Goal: Task Accomplishment & Management: Manage account settings

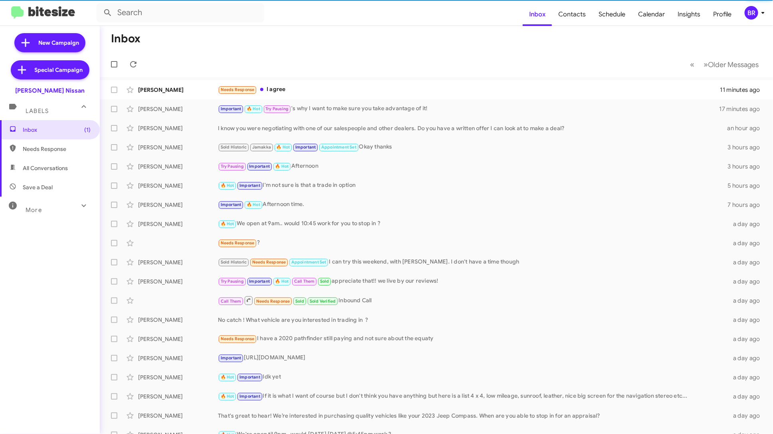
click at [753, 12] on div "BR" at bounding box center [752, 13] width 14 height 14
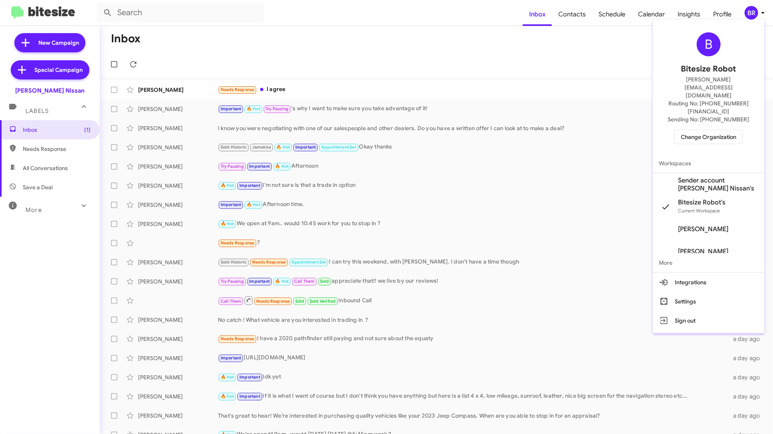
click at [710, 130] on span "Change Organization" at bounding box center [708, 137] width 55 height 14
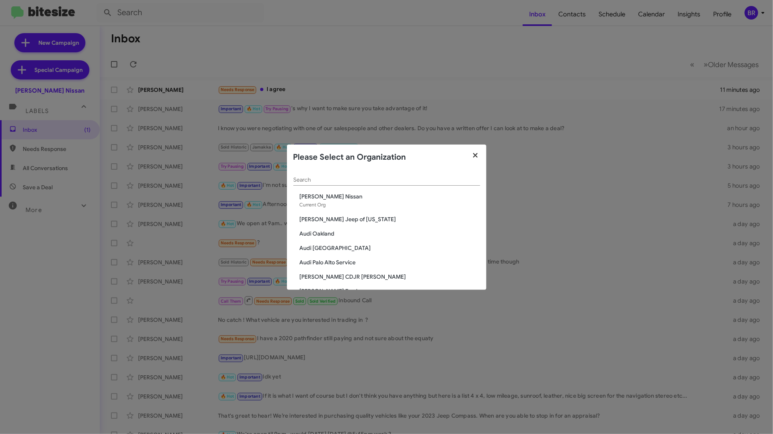
click at [473, 154] on icon "button" at bounding box center [475, 155] width 9 height 7
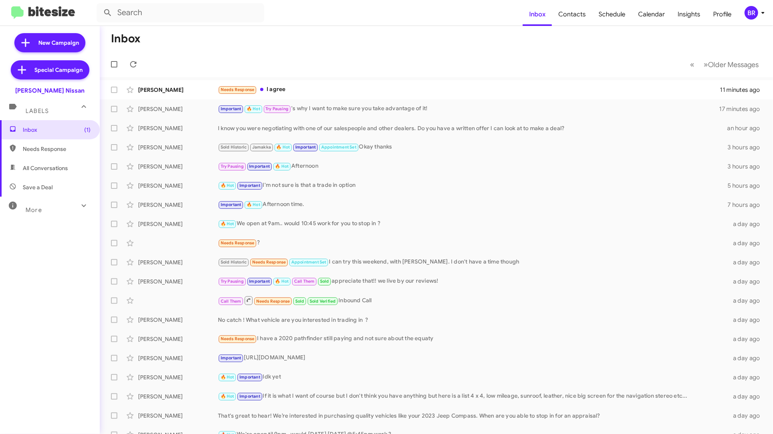
click at [755, 9] on div "BR" at bounding box center [752, 13] width 14 height 14
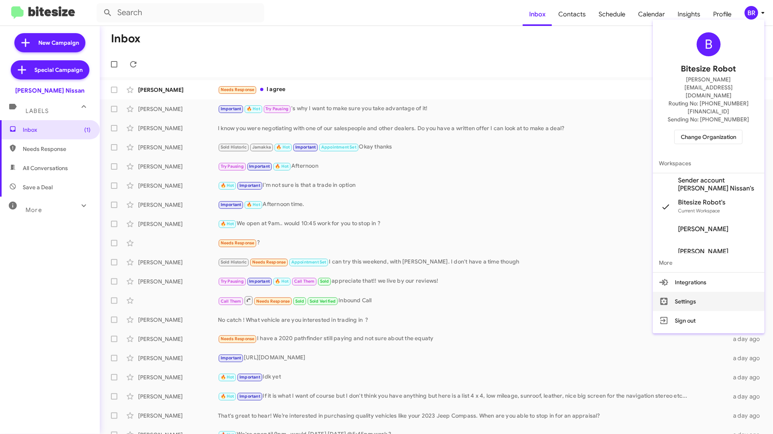
click at [702, 292] on button "Settings" at bounding box center [709, 301] width 112 height 19
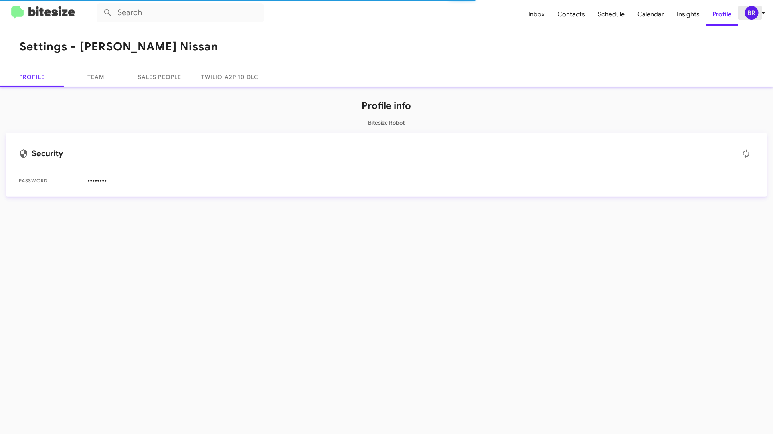
click at [750, 9] on div "BR" at bounding box center [752, 13] width 14 height 14
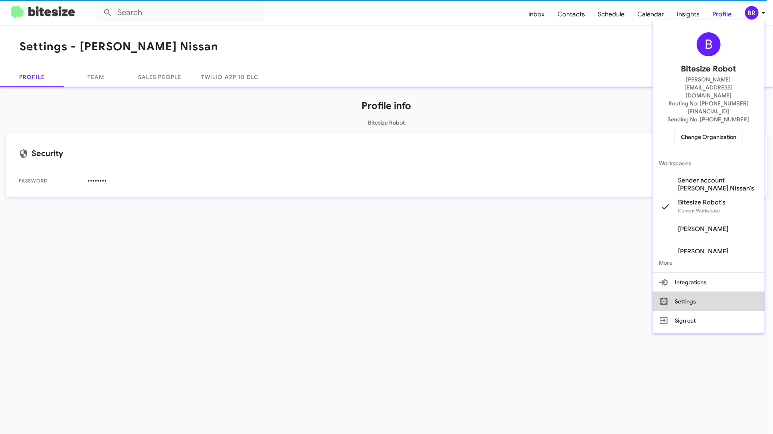
click at [701, 292] on button "Settings" at bounding box center [709, 301] width 112 height 19
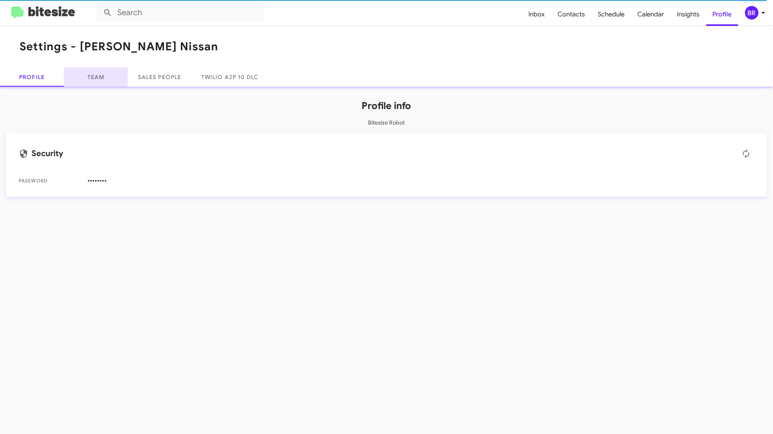
click at [100, 74] on link "Team" at bounding box center [96, 76] width 64 height 19
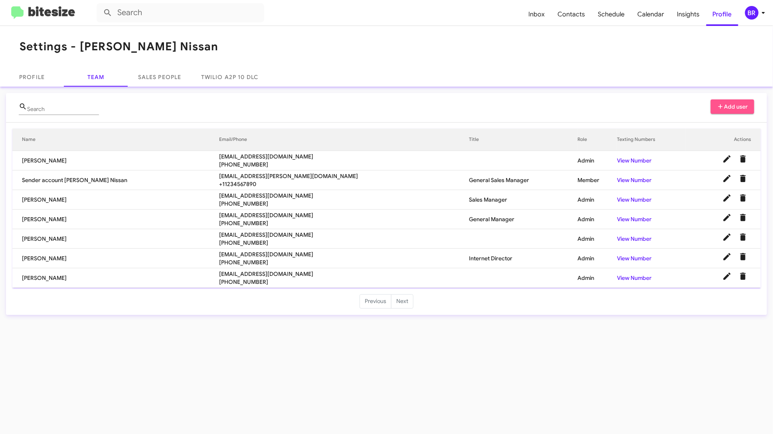
click at [736, 107] on span "Add user" at bounding box center [732, 106] width 31 height 14
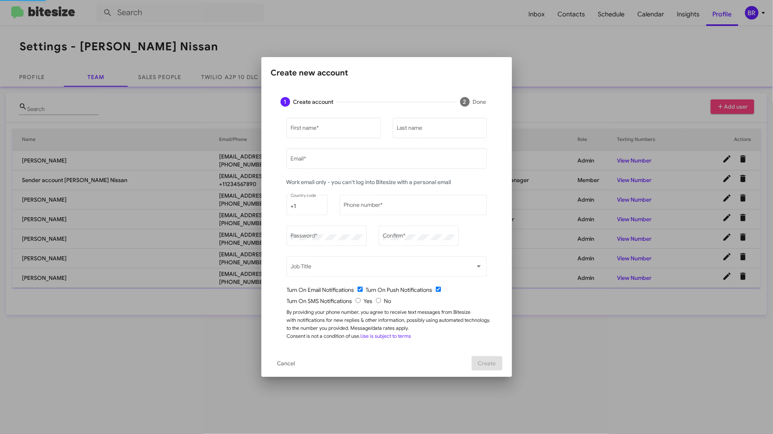
type input "[PERSON_NAME][EMAIL_ADDRESS][DOMAIN_NAME]"
